Goal: Contribute content: Add original content to the website for others to see

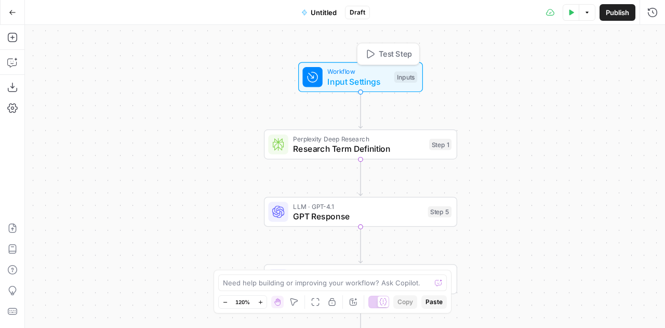
click at [347, 81] on span "Input Settings" at bounding box center [358, 81] width 62 height 12
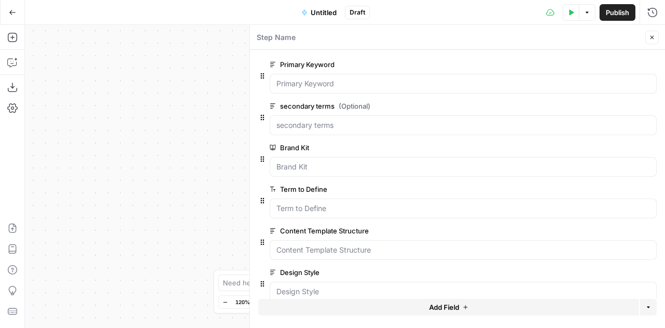
scroll to position [15, 0]
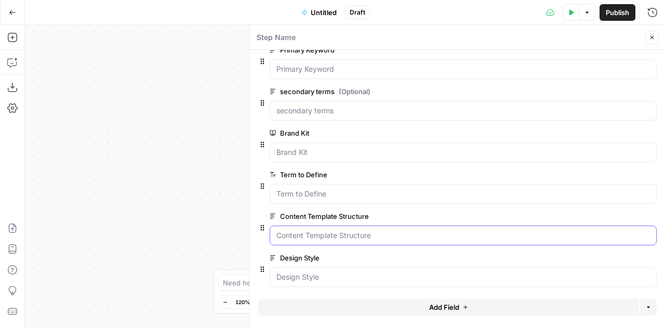
click at [306, 237] on Structure "Content Template Structure" at bounding box center [463, 235] width 374 height 10
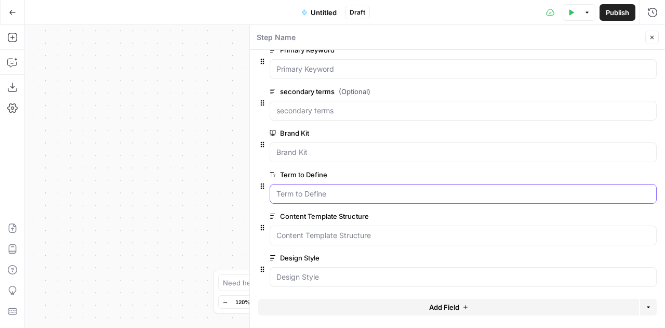
click at [297, 190] on Define "Term to Define" at bounding box center [463, 194] width 374 height 10
click at [649, 39] on icon "button" at bounding box center [652, 37] width 6 height 6
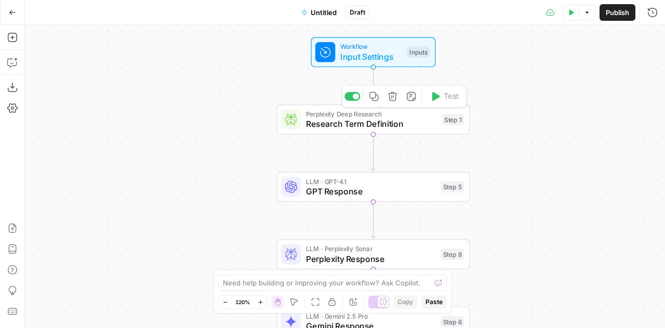
click at [309, 127] on span "Research Term Definition" at bounding box center [371, 123] width 131 height 12
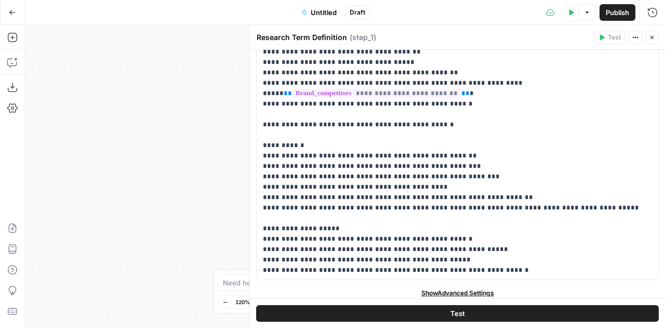
scroll to position [122, 0]
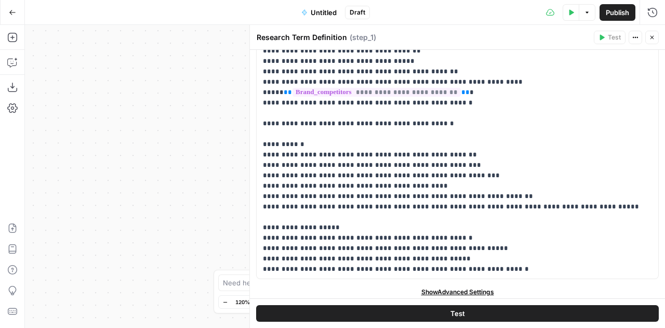
click at [648, 35] on button "Close" at bounding box center [652, 38] width 14 height 14
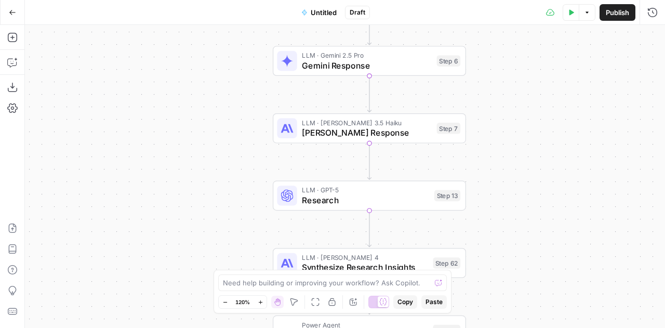
click at [343, 201] on span "Research" at bounding box center [365, 200] width 127 height 12
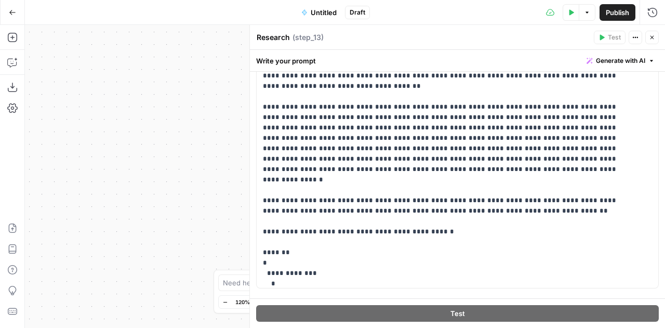
scroll to position [250, 0]
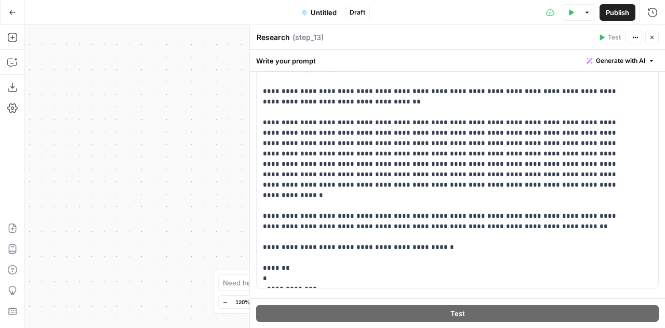
click at [654, 38] on icon "button" at bounding box center [652, 37] width 6 height 6
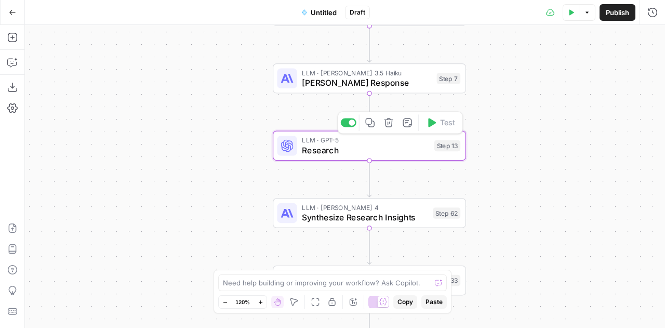
click at [338, 219] on span "Synthesize Research Insights" at bounding box center [365, 217] width 126 height 12
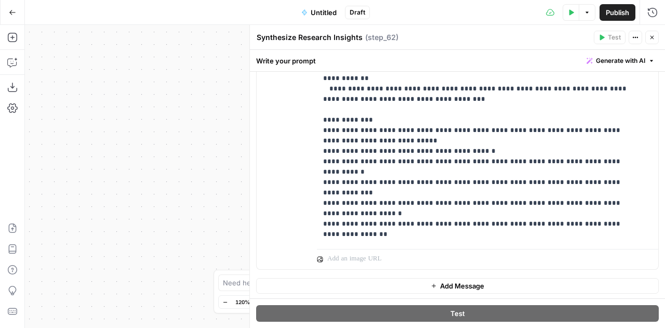
scroll to position [1187, 0]
click at [655, 37] on span "Close" at bounding box center [655, 37] width 1 height 1
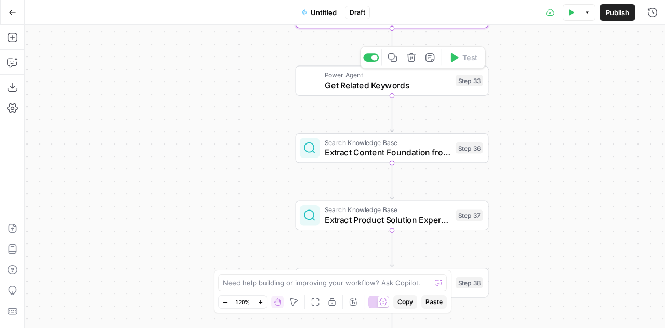
click at [371, 90] on span "Get Related Keywords" at bounding box center [388, 85] width 126 height 12
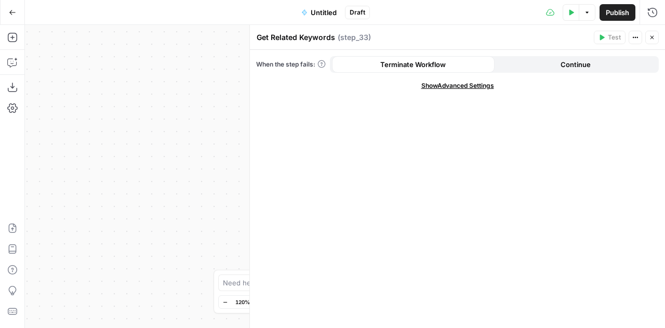
click at [650, 40] on icon "button" at bounding box center [652, 37] width 6 height 6
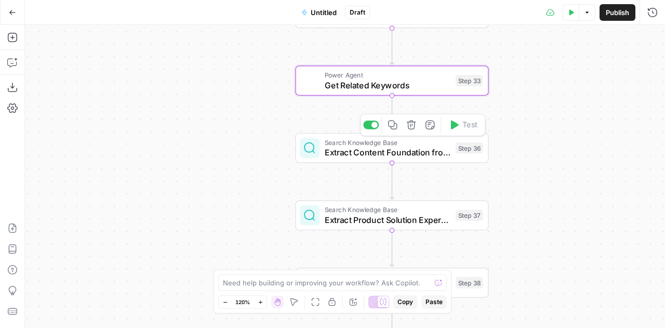
click at [339, 151] on span "Extract Content Foundation from Knowledge Bases" at bounding box center [388, 152] width 126 height 12
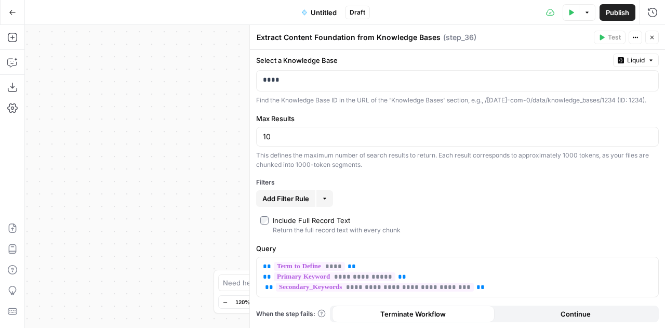
scroll to position [10, 0]
click at [650, 37] on icon "button" at bounding box center [652, 37] width 6 height 6
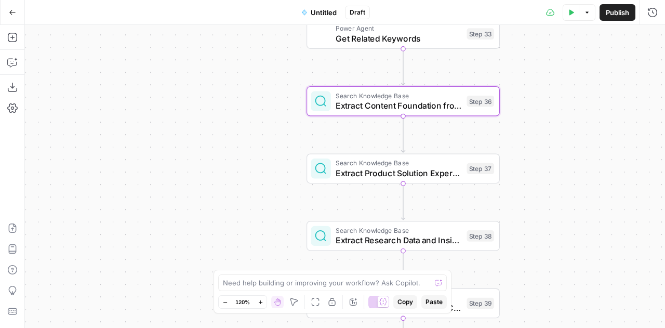
click at [360, 175] on span "Extract Product Solution Expertise" at bounding box center [399, 173] width 126 height 12
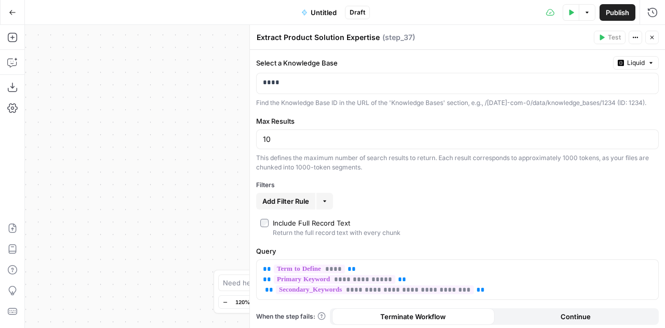
click at [653, 36] on icon "button" at bounding box center [652, 37] width 6 height 6
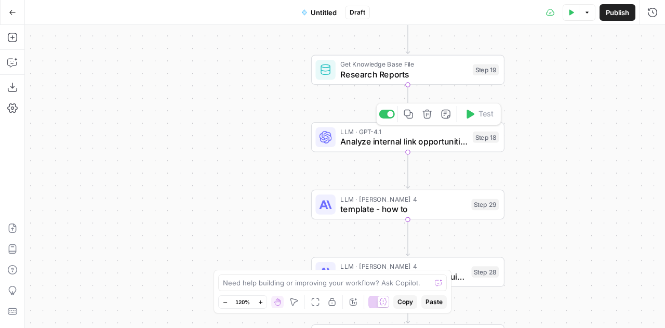
click at [392, 141] on span "Analyze internal link opportunities" at bounding box center [403, 141] width 127 height 12
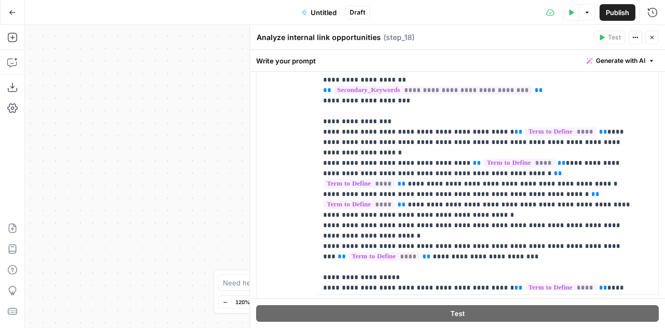
scroll to position [704, 0]
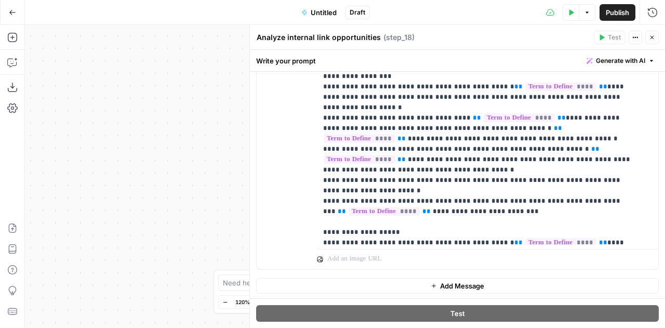
click at [190, 223] on div "Workflow Input Settings Inputs Perplexity Deep Research Research Term Definitio…" at bounding box center [345, 176] width 640 height 303
click at [652, 37] on icon "button" at bounding box center [652, 37] width 6 height 6
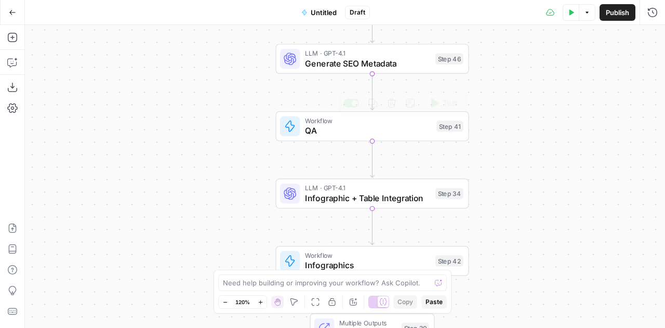
click at [319, 140] on div "Workflow QA Step 41 Copy step Delete step Add Note Test" at bounding box center [372, 126] width 193 height 30
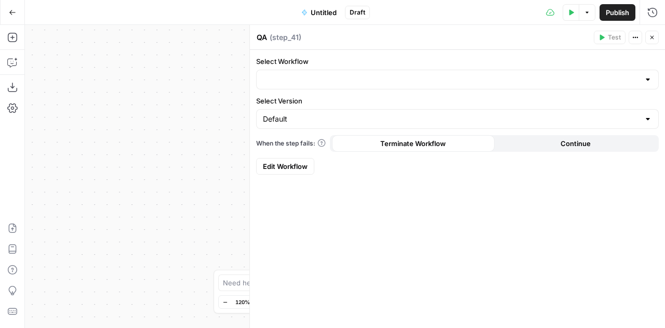
click at [289, 166] on span "Edit Workflow" at bounding box center [285, 166] width 45 height 10
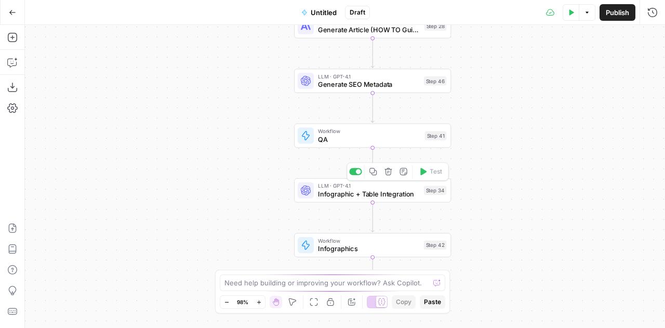
click at [357, 183] on span "LLM · GPT-4.1" at bounding box center [369, 186] width 102 height 8
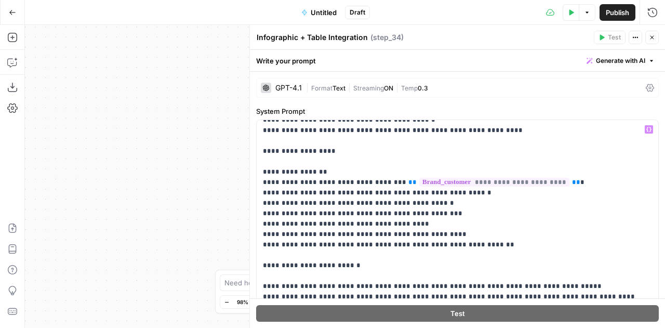
scroll to position [917, 0]
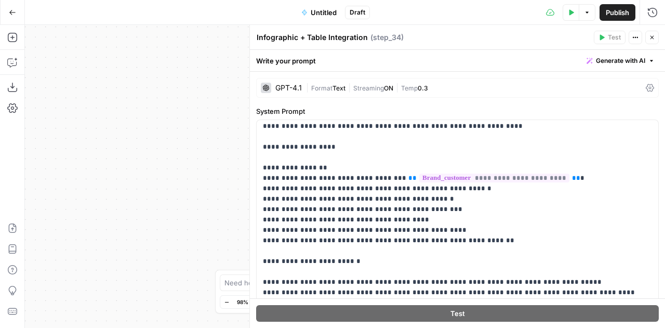
click at [645, 38] on button "Close" at bounding box center [652, 38] width 14 height 14
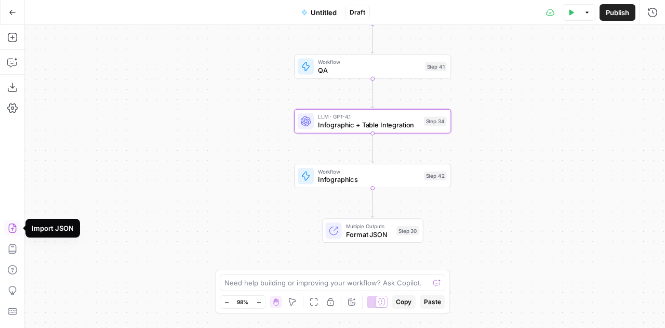
click at [13, 229] on icon "button" at bounding box center [12, 227] width 8 height 9
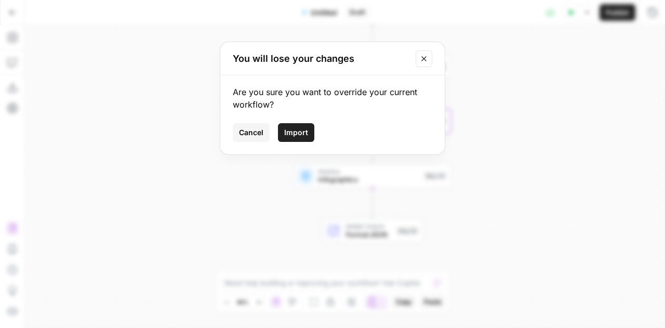
click at [303, 135] on span "Import" at bounding box center [296, 132] width 24 height 10
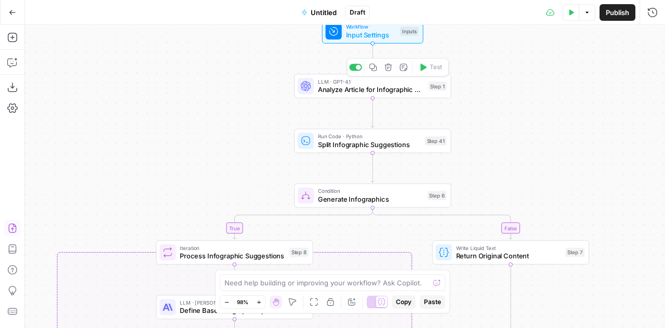
click at [358, 84] on span "LLM · GPT-4.1" at bounding box center [371, 81] width 106 height 8
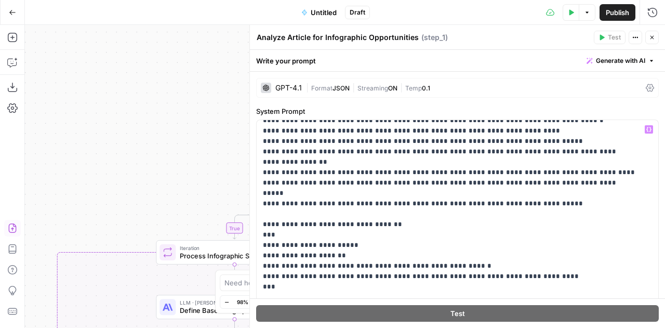
scroll to position [508, 0]
click at [654, 38] on icon "button" at bounding box center [652, 37] width 6 height 6
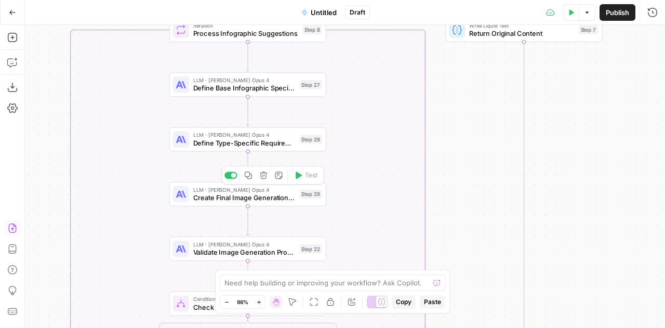
click at [245, 201] on span "Create Final Image Generation Prompt" at bounding box center [244, 197] width 102 height 10
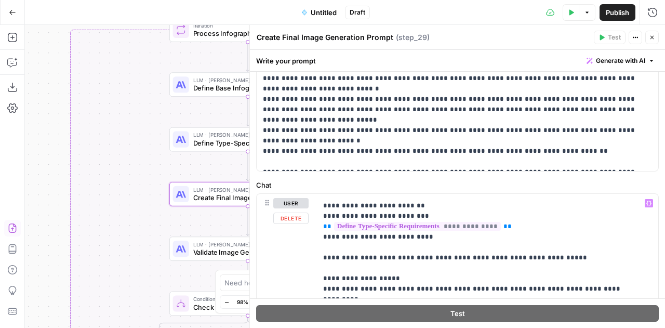
scroll to position [71, 0]
click at [143, 253] on div "true false true false Workflow Input Settings Inputs LLM · GPT-4.1 Analyze Arti…" at bounding box center [345, 176] width 640 height 303
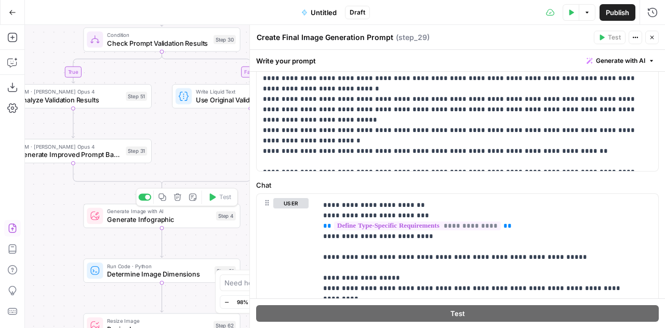
click at [140, 220] on span "Generate Infographic" at bounding box center [159, 219] width 105 height 10
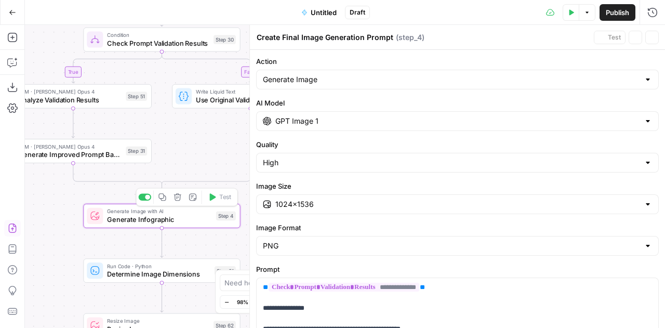
type textarea "Generate Infographic"
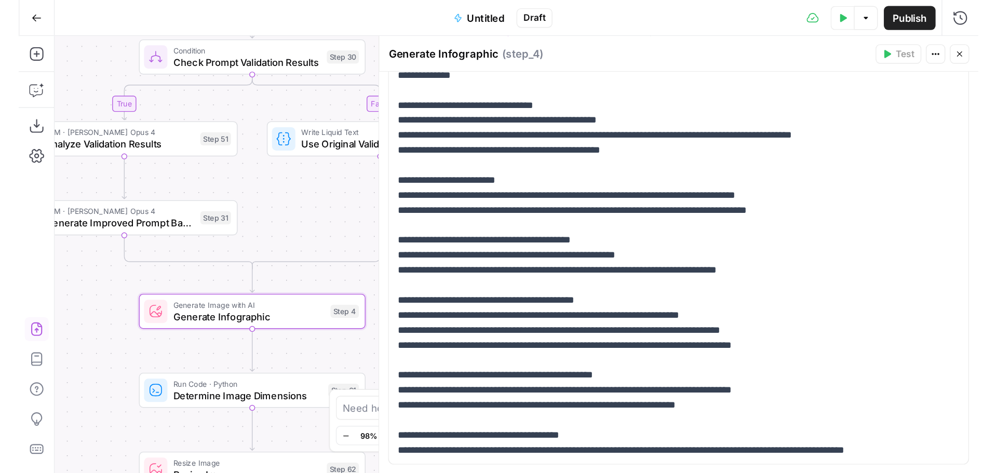
scroll to position [505, 0]
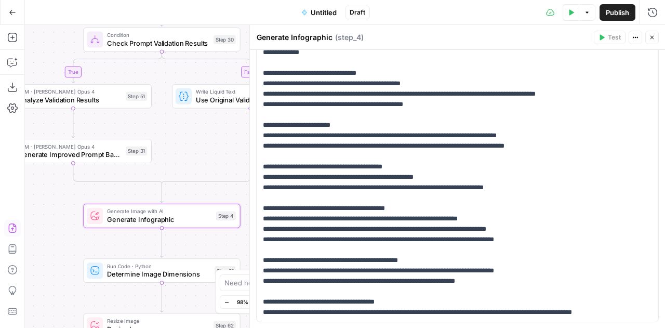
click at [656, 41] on button "Close" at bounding box center [652, 38] width 14 height 14
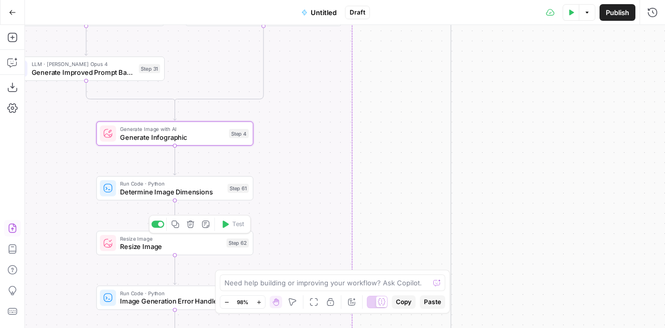
click at [181, 249] on span "Resize Image" at bounding box center [171, 247] width 102 height 10
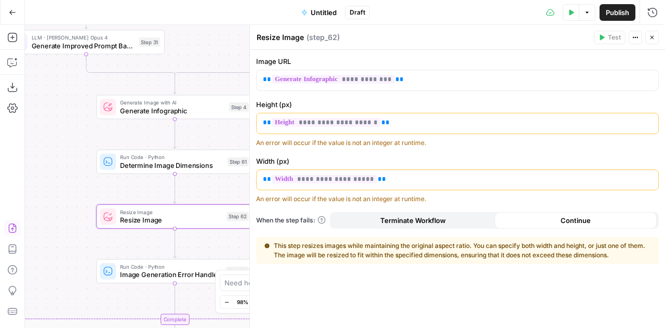
click at [218, 49] on div "true false true false Workflow Input Settings Inputs LLM · GPT-4.1 Analyze Arti…" at bounding box center [345, 176] width 640 height 303
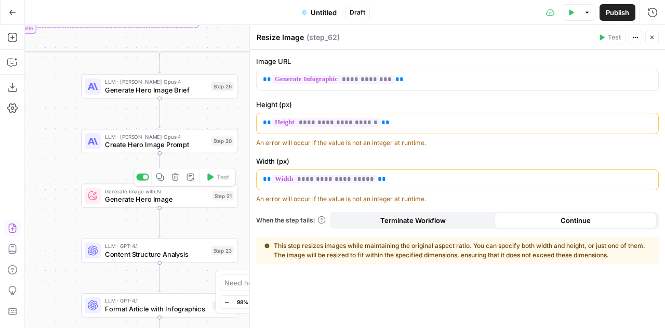
click at [151, 206] on div "Generate Image with AI Generate Hero Image Step 21 Copy step Delete step Add No…" at bounding box center [159, 195] width 157 height 24
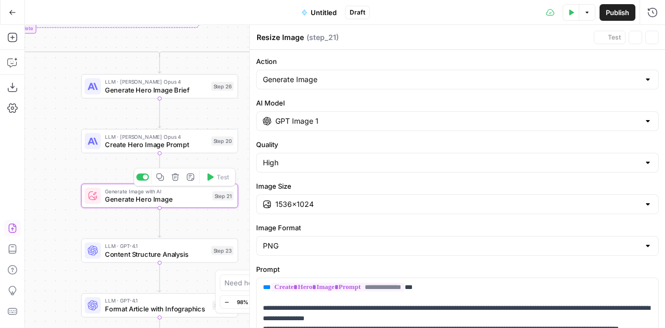
type textarea "Generate Hero Image"
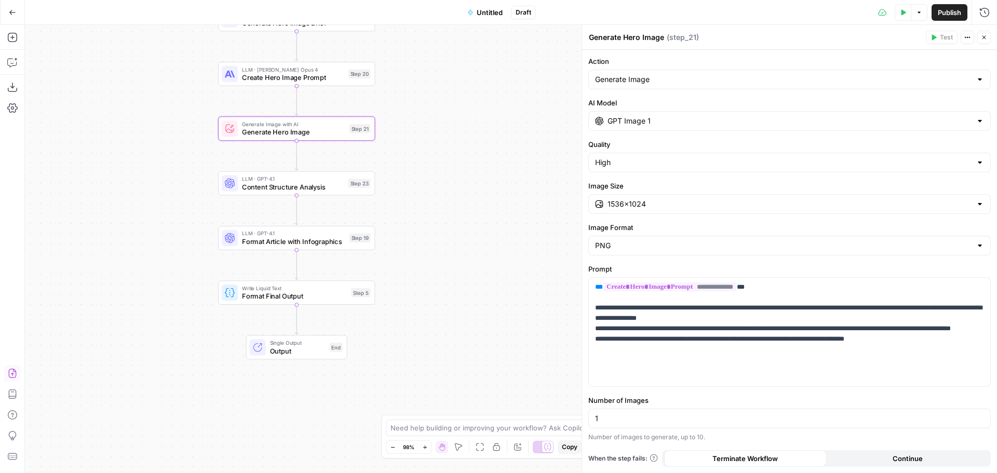
drag, startPoint x: 363, startPoint y: 217, endPoint x: 423, endPoint y: 251, distance: 69.3
click at [423, 251] on div "true false true false Workflow Input Settings Inputs LLM · GPT-4.1 Analyze Arti…" at bounding box center [511, 249] width 973 height 448
click at [12, 11] on icon "button" at bounding box center [12, 12] width 7 height 7
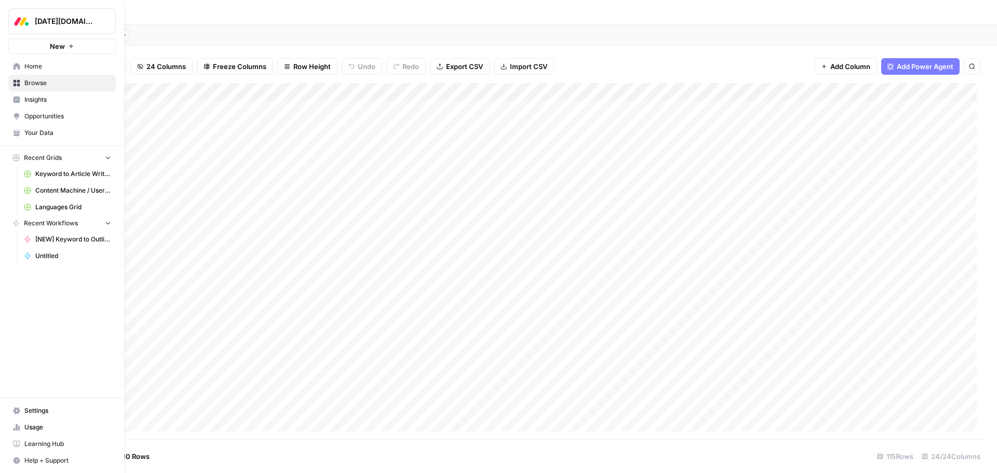
click at [41, 81] on span "Browse" at bounding box center [67, 82] width 87 height 9
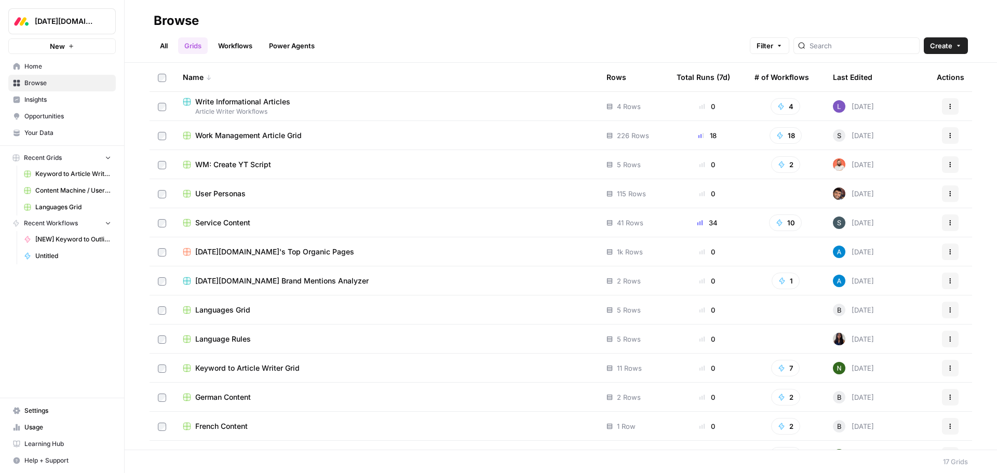
click at [233, 137] on span "Work Management Article Grid" at bounding box center [248, 135] width 106 height 10
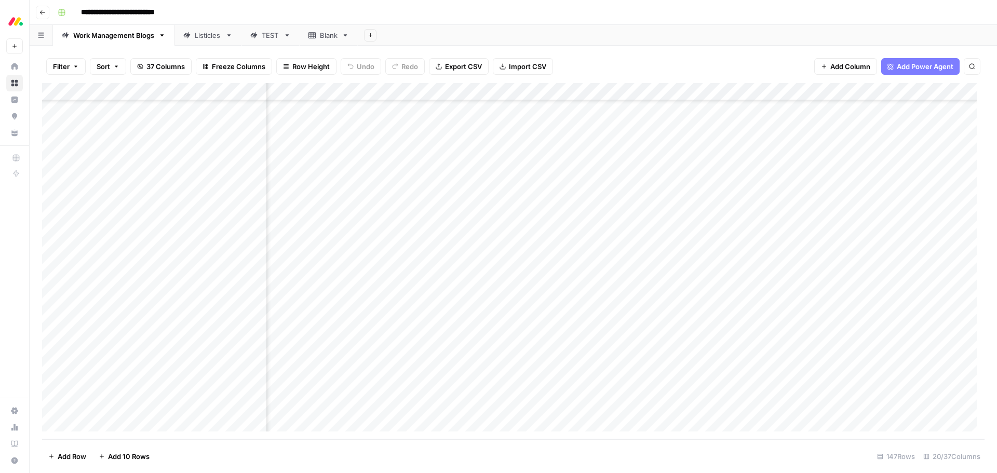
scroll to position [2282, 853]
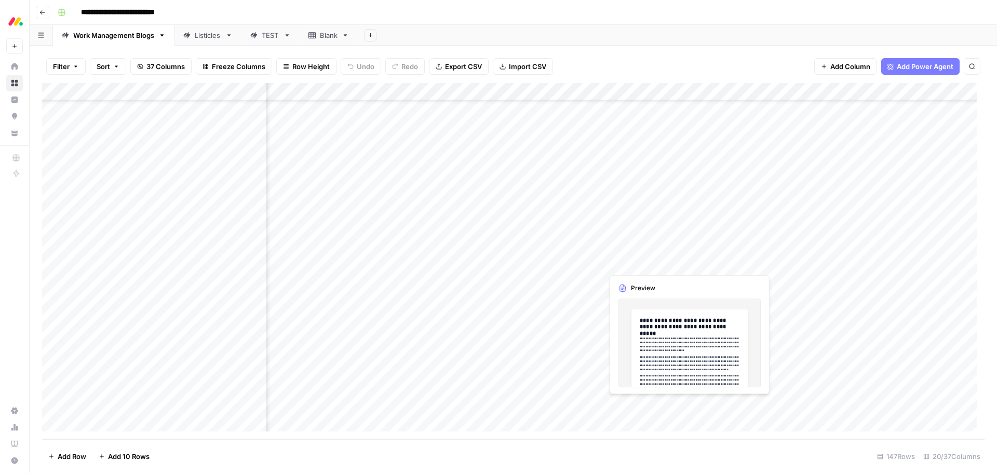
click at [664, 327] on div "Add Column" at bounding box center [513, 261] width 943 height 356
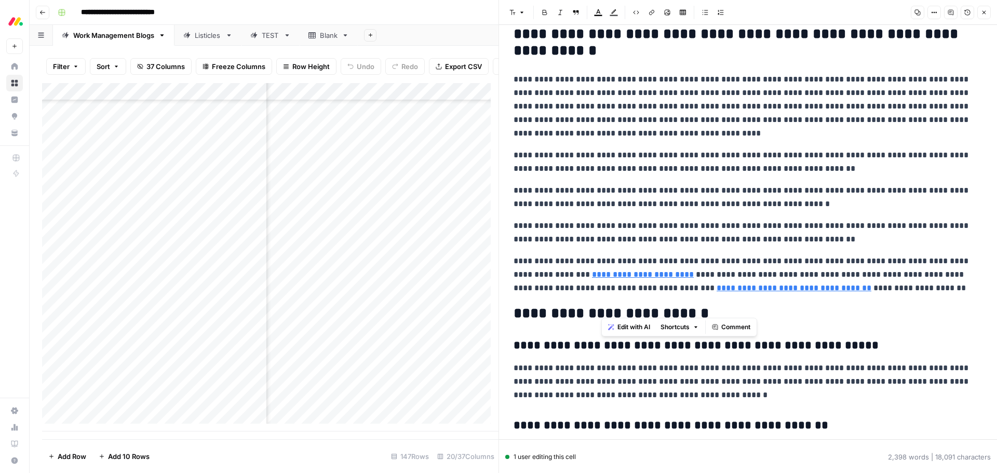
scroll to position [4052, 0]
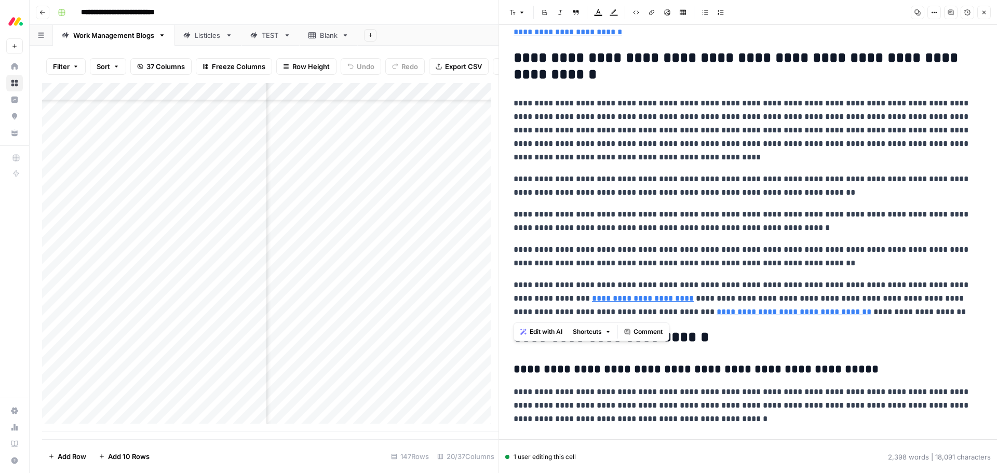
drag, startPoint x: 932, startPoint y: 263, endPoint x: 514, endPoint y: 60, distance: 464.9
click at [537, 327] on span "Edit with AI" at bounding box center [546, 331] width 33 height 9
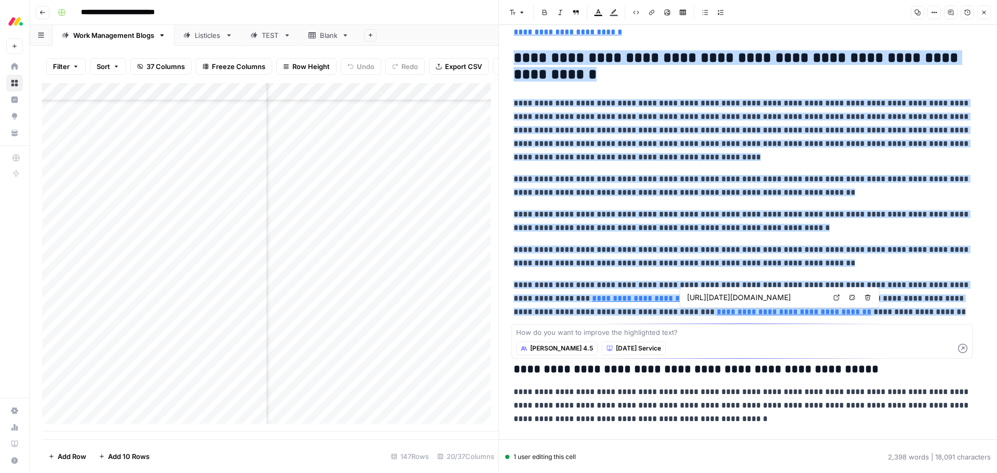
click at [664, 327] on div "How do you want to improve the highlighted text? [PERSON_NAME] 4.5 [DATE] Servi…" at bounding box center [742, 341] width 461 height 35
paste textarea "add some H3s here - one H3 about advanced automations, one H3 about 200+ integr…"
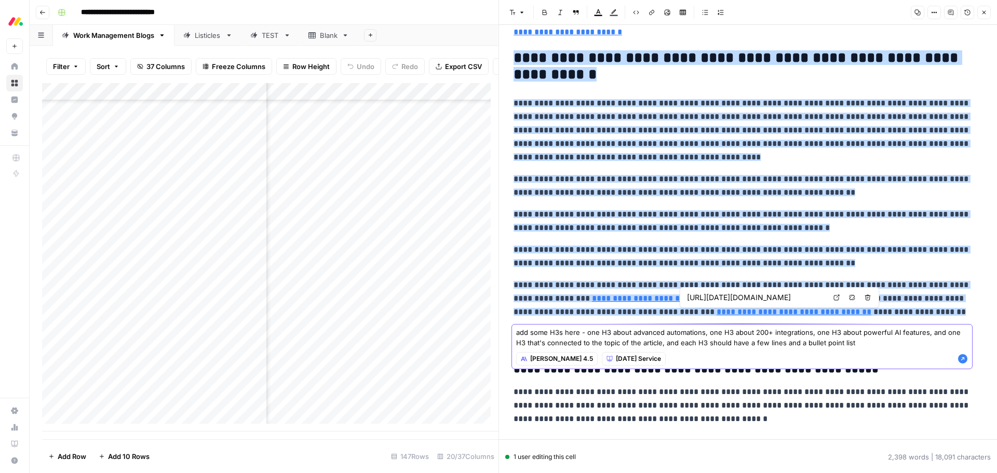
type textarea "add some H3s here - one H3 about advanced automations, one H3 about 200+ integr…"
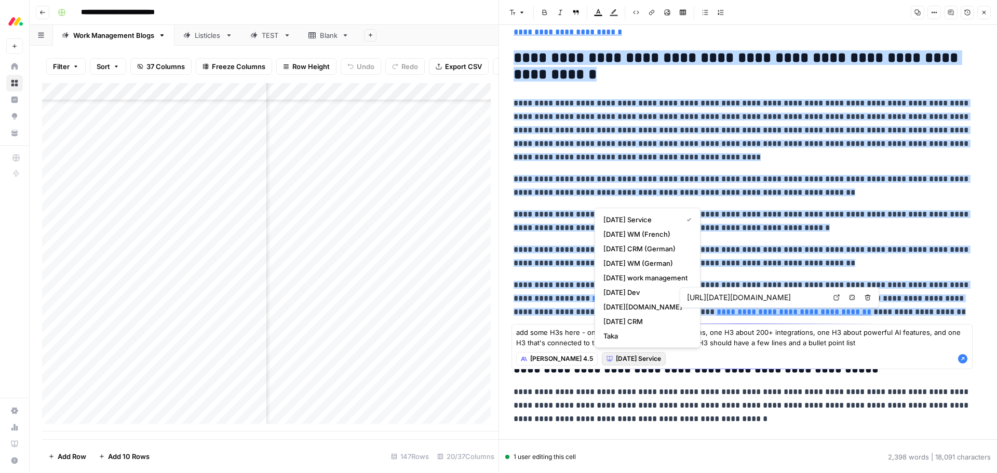
click at [632, 327] on span "[DATE] Service" at bounding box center [638, 358] width 45 height 9
click at [655, 278] on span "[DATE] work management" at bounding box center [646, 278] width 84 height 10
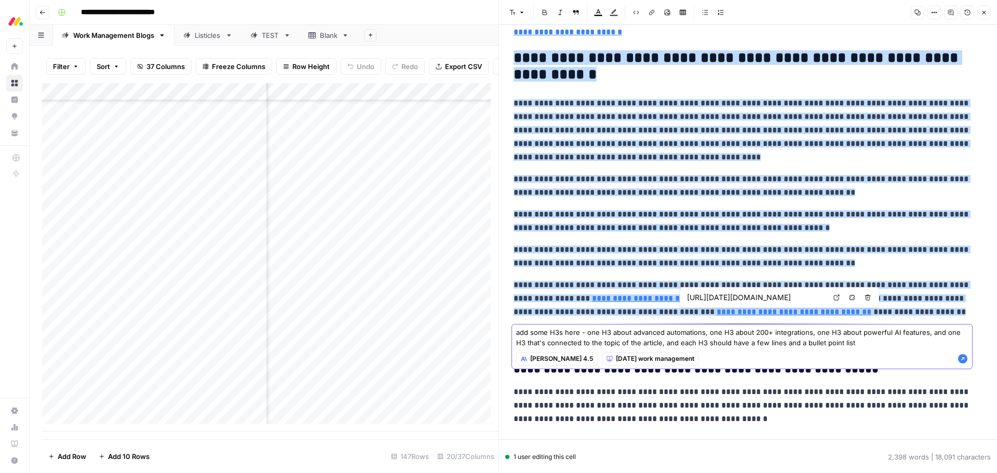
type input "[URL][DATE][DOMAIN_NAME]"
click at [664, 327] on textarea "add some H3s here - one H3 about advanced automations, one H3 about 200+ integr…" at bounding box center [742, 337] width 452 height 21
click at [664, 327] on icon "button" at bounding box center [962, 358] width 9 height 9
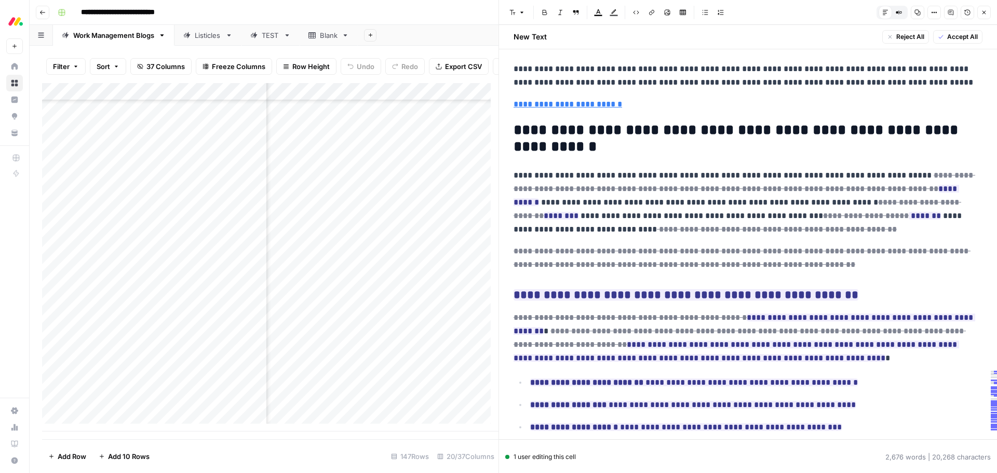
scroll to position [4003, 0]
click at [664, 37] on span "Accept All" at bounding box center [963, 36] width 31 height 9
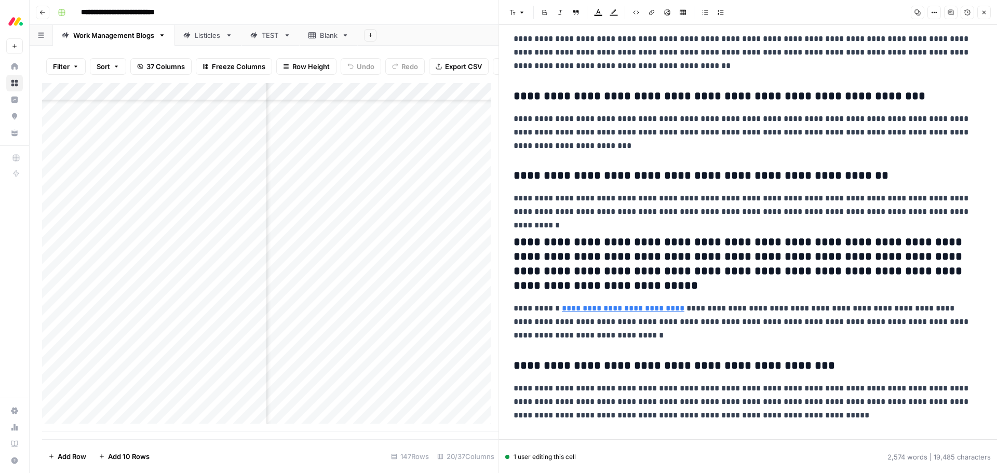
scroll to position [5019, 0]
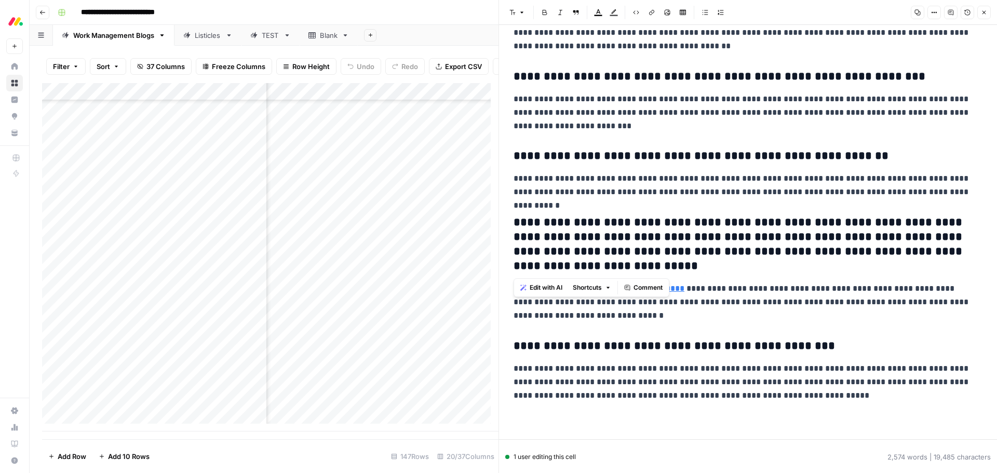
drag, startPoint x: 623, startPoint y: 271, endPoint x: 506, endPoint y: 225, distance: 126.0
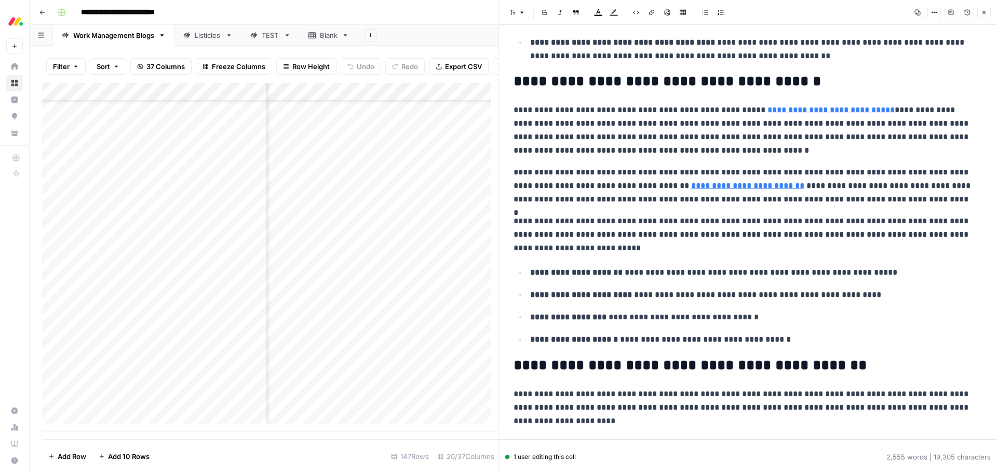
scroll to position [406, 0]
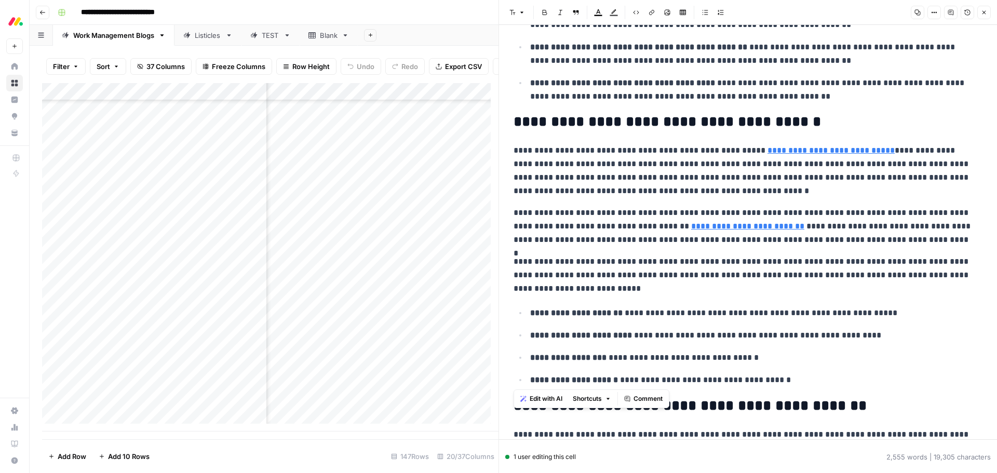
drag, startPoint x: 787, startPoint y: 380, endPoint x: 516, endPoint y: 153, distance: 353.7
click at [539, 327] on span "Edit with AI" at bounding box center [546, 398] width 33 height 9
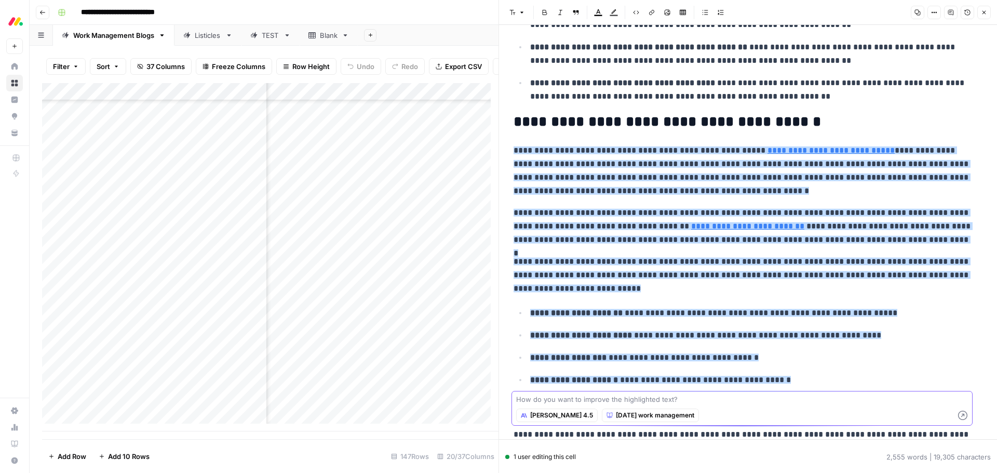
click at [649, 327] on textarea at bounding box center [742, 399] width 452 height 10
paste textarea "Gartner defines the collaborative work management market as products that provi…"
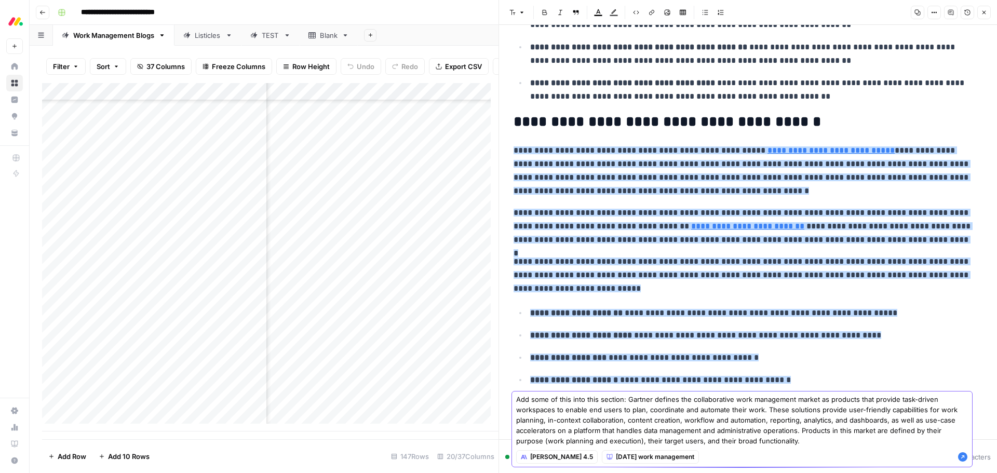
click at [664, 327] on textarea "Add some of this into this section: Gartner defines the collaborative work mana…" at bounding box center [742, 420] width 452 height 52
paste textarea "[DATE][DOMAIN_NAME] has been recognized as a leader in the 2025 Gartner Magic Q…"
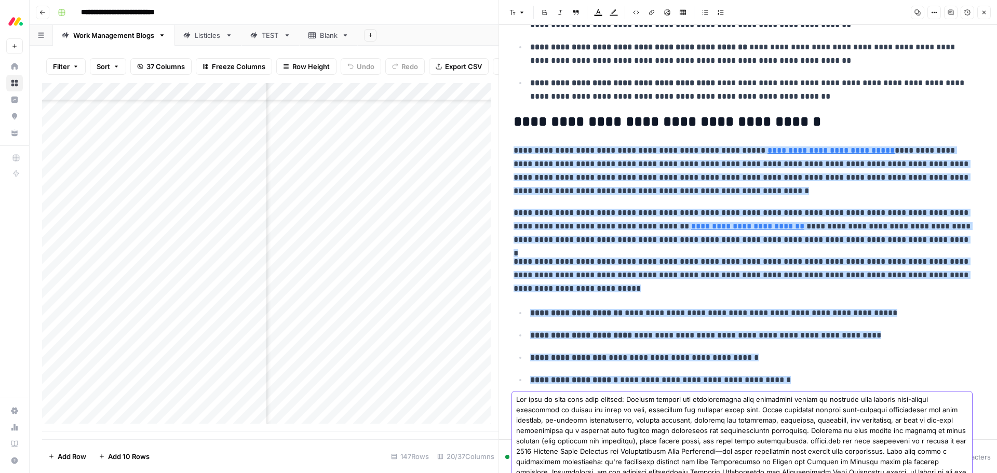
click at [664, 327] on textarea at bounding box center [742, 441] width 452 height 94
paste textarea "Three-time leader. Furthest positioned. Built for the way work happens [DATE][D…"
type textarea "Lor ipsu do sita cons adip elitsed: Doeiusm tempori utl etdoloremagna aliq enim…"
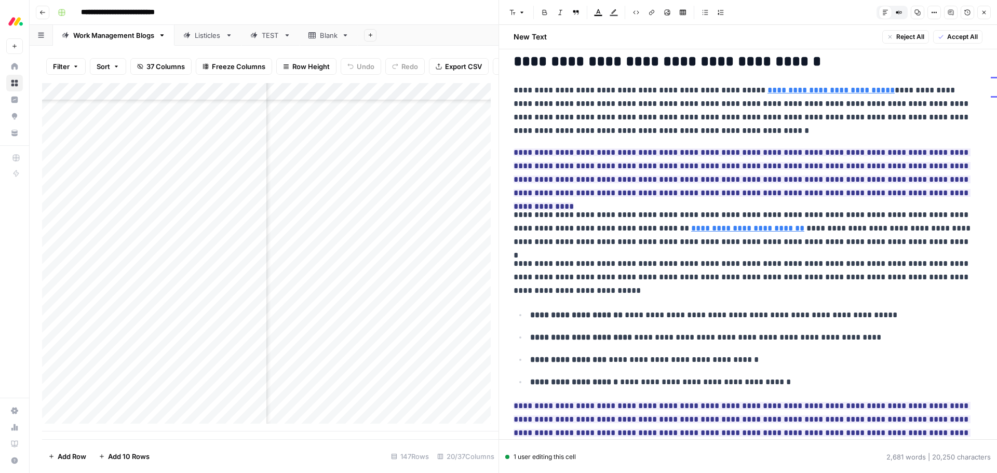
scroll to position [467, 0]
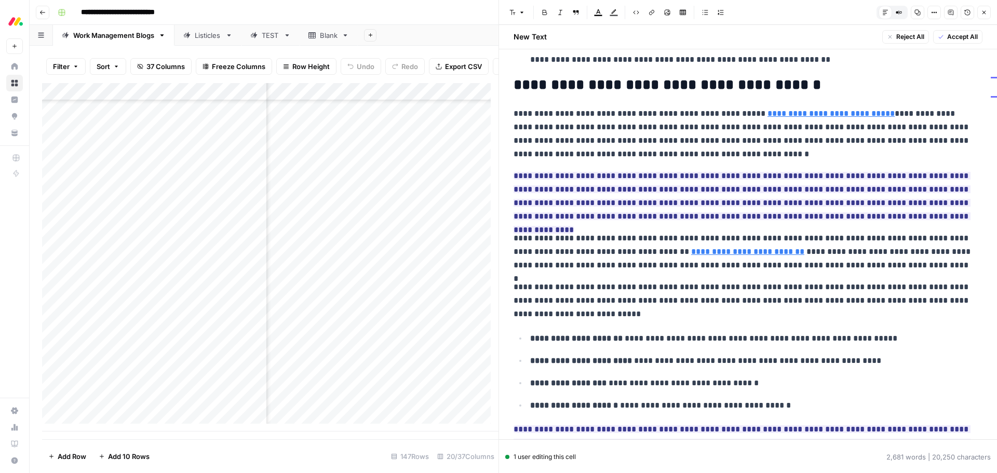
click at [664, 37] on span "Accept All" at bounding box center [963, 36] width 31 height 9
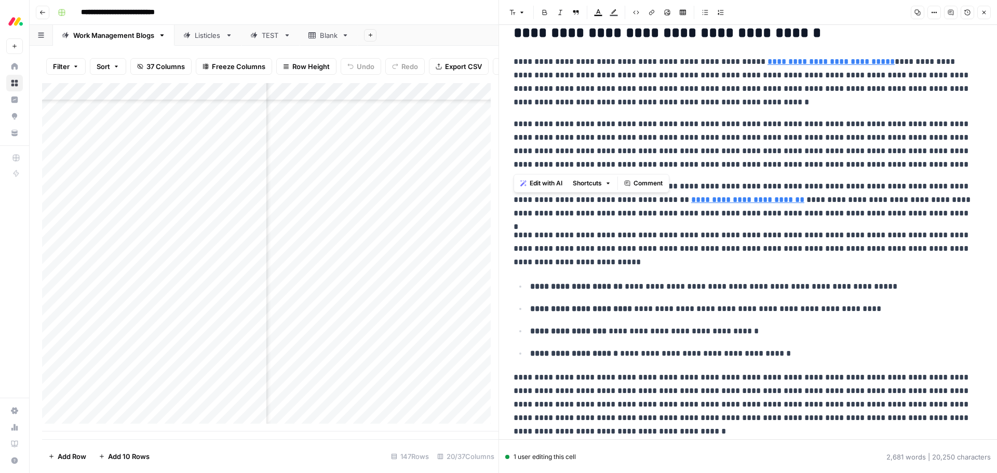
drag, startPoint x: 924, startPoint y: 164, endPoint x: 495, endPoint y: 125, distance: 430.8
click at [499, 125] on div "**********" at bounding box center [748, 236] width 499 height 473
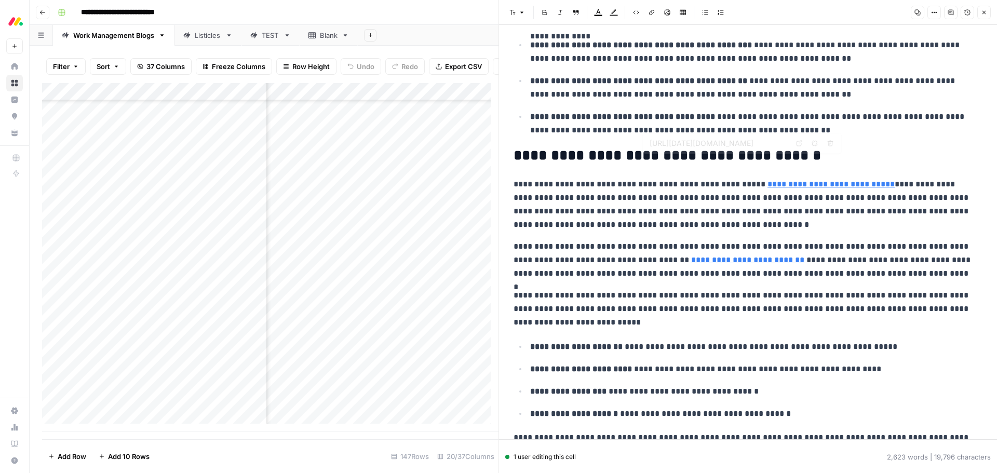
scroll to position [131, 0]
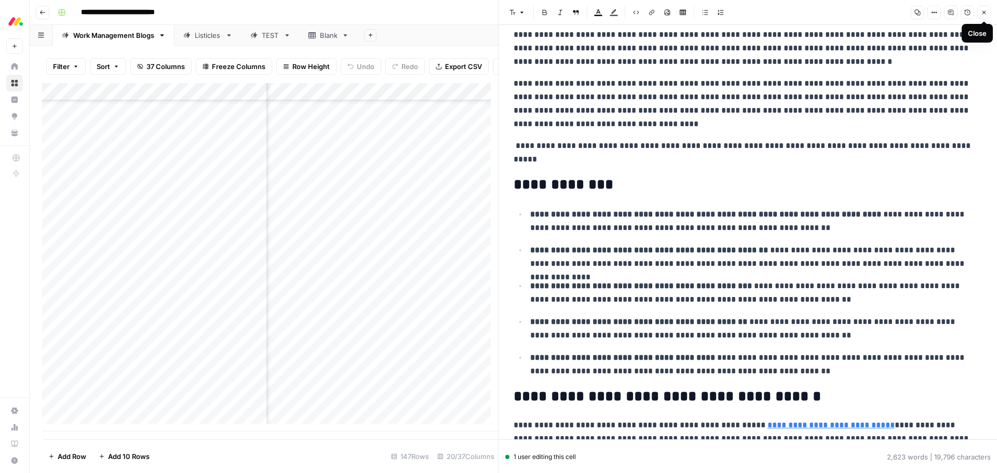
click at [664, 14] on button "Close" at bounding box center [985, 13] width 14 height 14
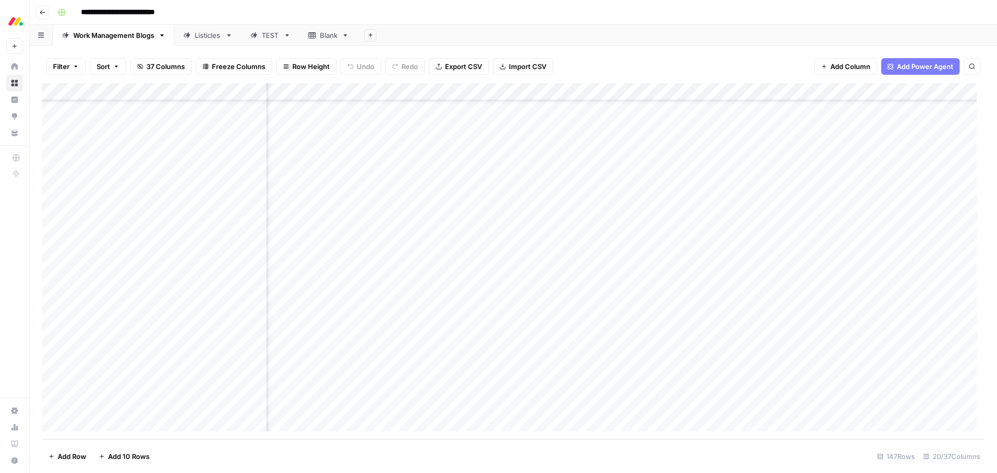
scroll to position [2282, 0]
click at [235, 327] on div "Add Column" at bounding box center [513, 261] width 943 height 356
type textarea "*******"
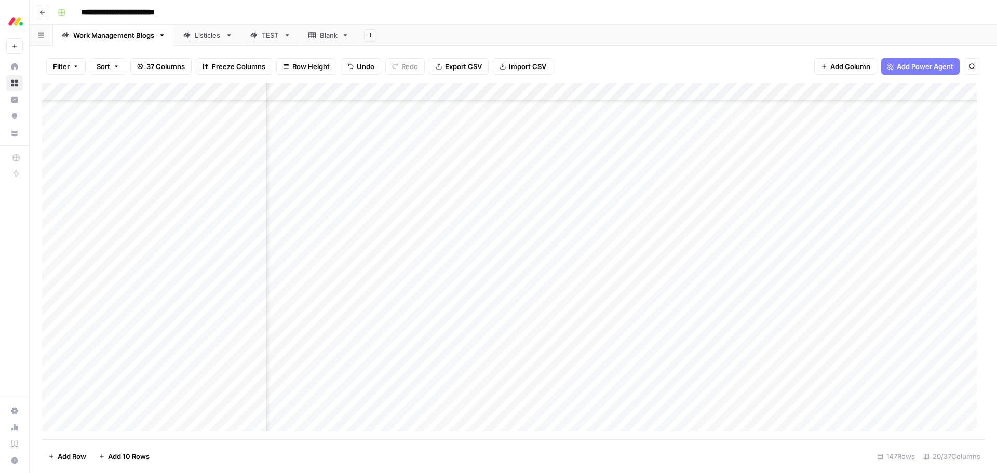
click at [533, 327] on div "Add Column" at bounding box center [513, 261] width 943 height 356
